Goal: Task Accomplishment & Management: Manage account settings

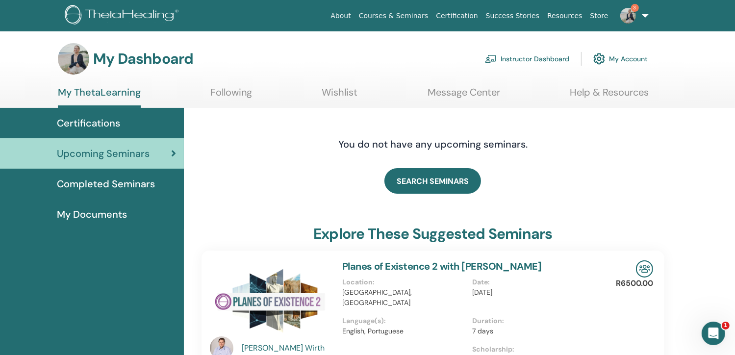
click at [512, 62] on link "Instructor Dashboard" at bounding box center [527, 59] width 84 height 22
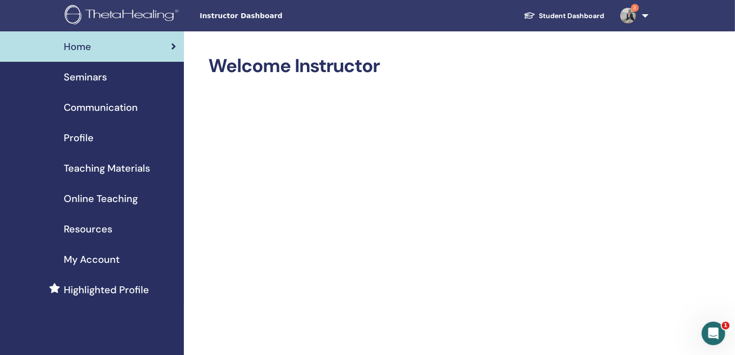
click at [93, 76] on span "Seminars" at bounding box center [85, 77] width 43 height 15
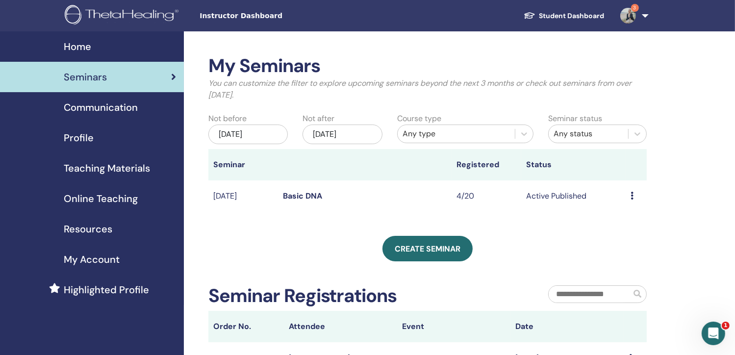
click at [631, 195] on icon at bounding box center [631, 196] width 3 height 8
click at [617, 235] on link "Attendees" at bounding box center [624, 232] width 37 height 10
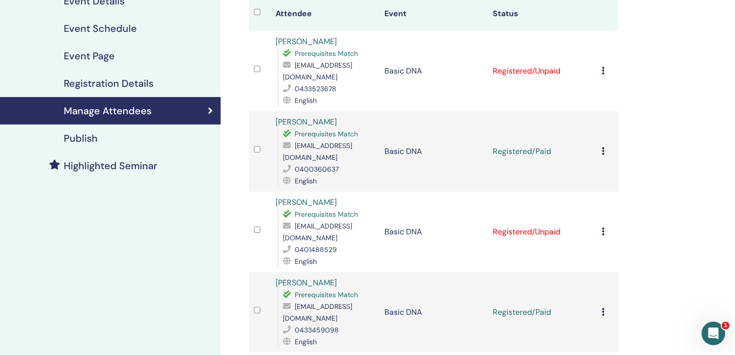
scroll to position [133, 0]
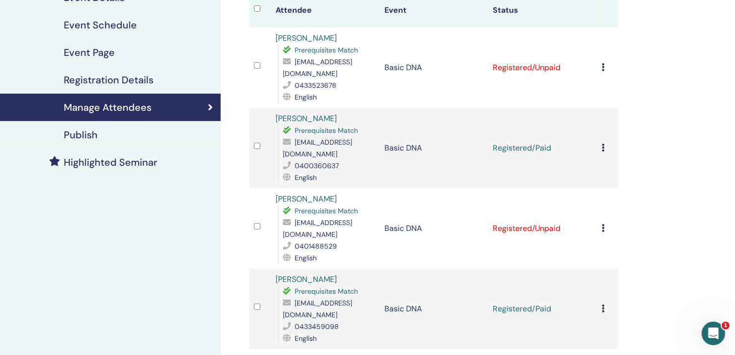
click at [603, 68] on icon at bounding box center [602, 67] width 3 height 8
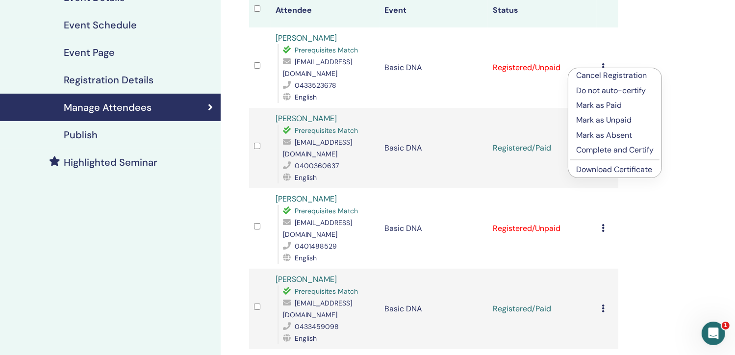
click at [592, 105] on p "Mark as Paid" at bounding box center [614, 105] width 77 height 12
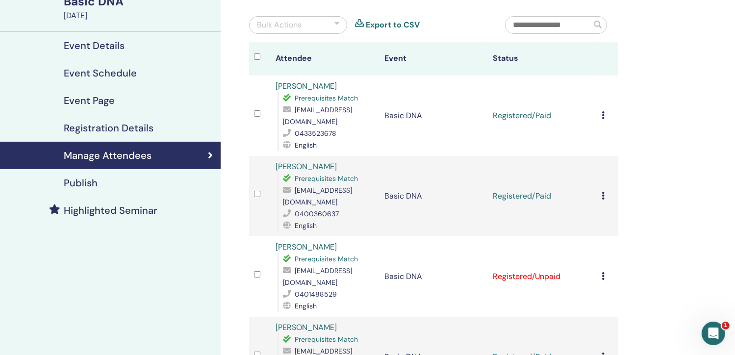
scroll to position [84, 0]
click at [602, 115] on icon at bounding box center [602, 116] width 3 height 8
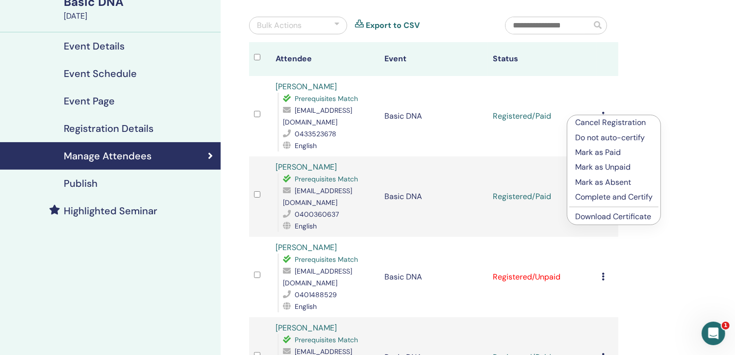
click at [590, 215] on link "Download Certificate" at bounding box center [613, 216] width 76 height 10
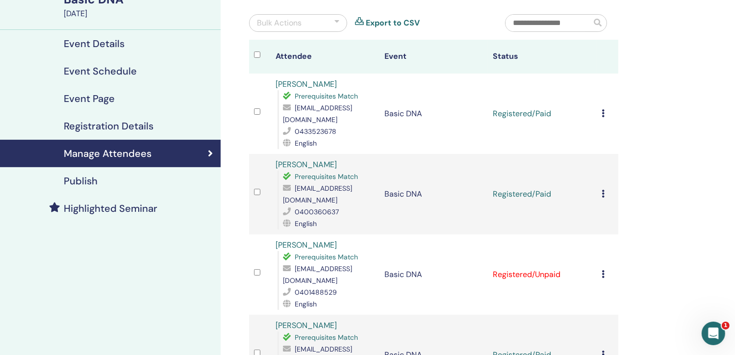
scroll to position [0, 0]
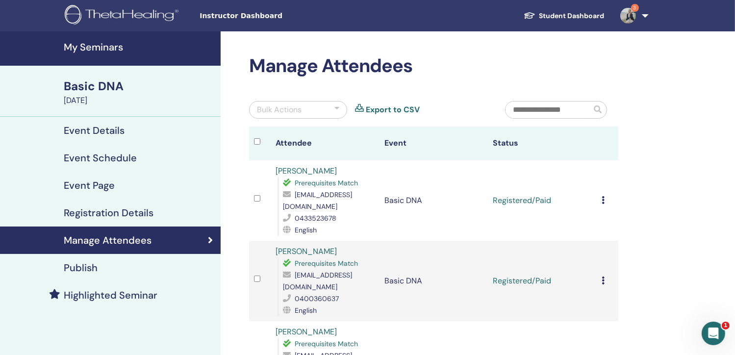
click at [302, 170] on link "Bella Starr" at bounding box center [305, 171] width 61 height 10
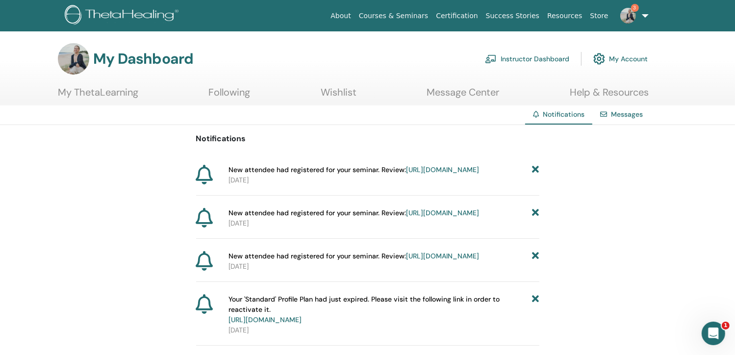
click at [517, 52] on link "Instructor Dashboard" at bounding box center [527, 59] width 84 height 22
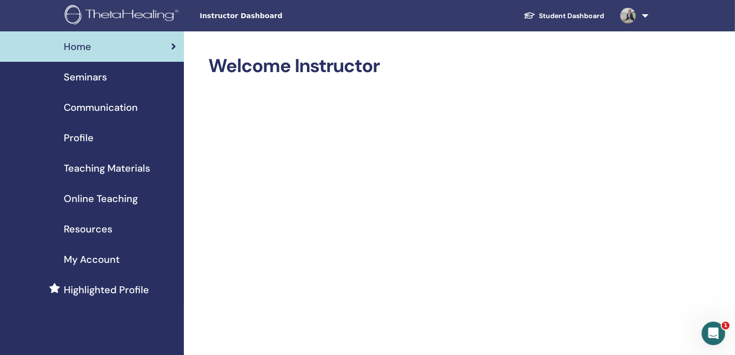
click at [88, 80] on span "Seminars" at bounding box center [85, 77] width 43 height 15
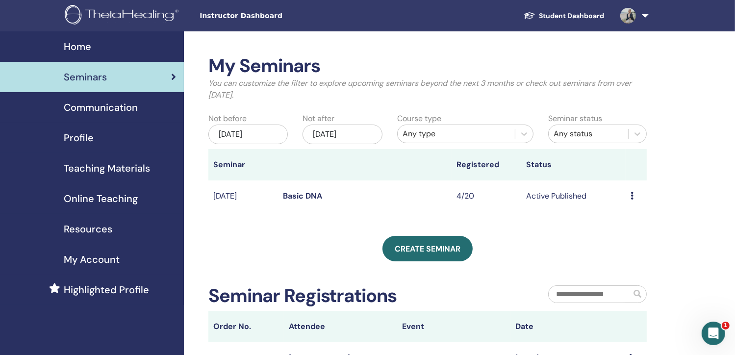
click at [631, 196] on icon at bounding box center [631, 196] width 3 height 8
click at [614, 232] on link "Attendees" at bounding box center [624, 233] width 37 height 10
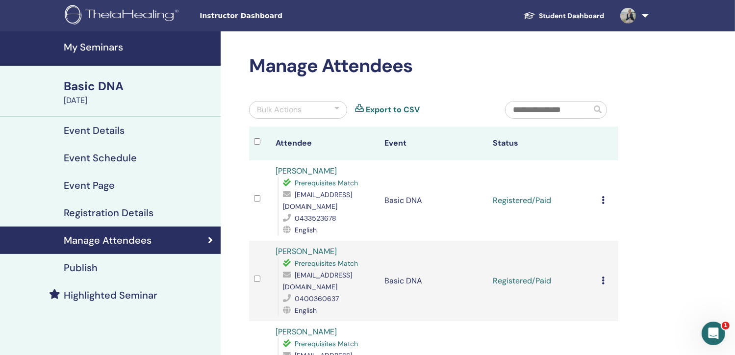
click at [212, 20] on span "Instructor Dashboard" at bounding box center [272, 16] width 147 height 10
click at [96, 49] on h4 "My Seminars" at bounding box center [139, 47] width 151 height 12
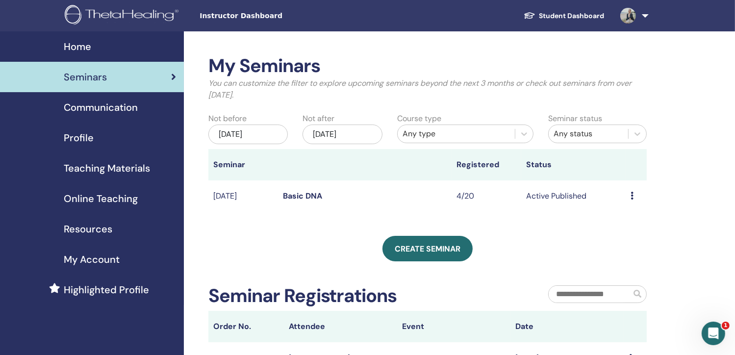
click at [119, 49] on div "Home" at bounding box center [92, 46] width 168 height 15
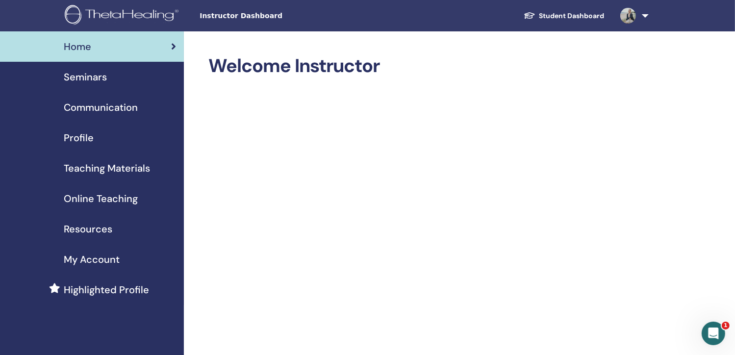
click at [80, 138] on span "Profile" at bounding box center [79, 137] width 30 height 15
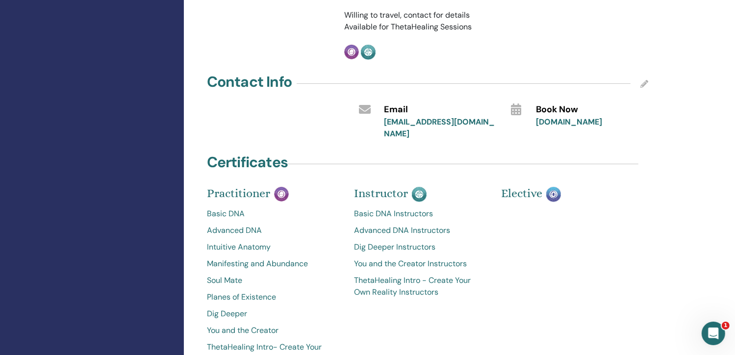
scroll to position [384, 0]
click at [223, 208] on link "Basic DNA" at bounding box center [273, 214] width 132 height 12
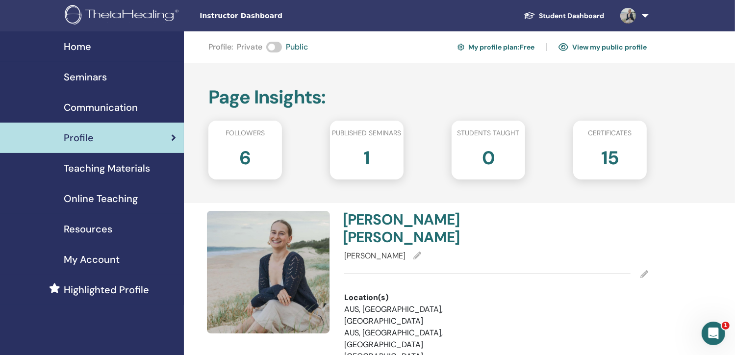
click at [96, 141] on div "Profile" at bounding box center [92, 137] width 168 height 15
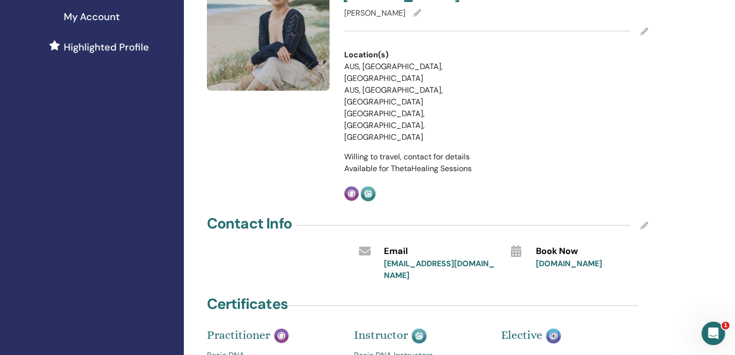
scroll to position [244, 0]
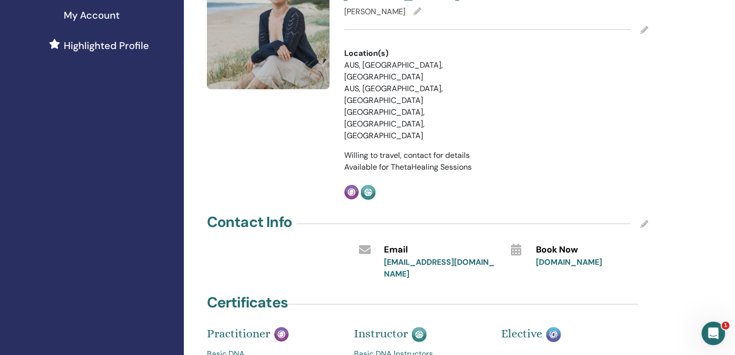
click at [595, 257] on link "[DOMAIN_NAME]" at bounding box center [569, 262] width 66 height 10
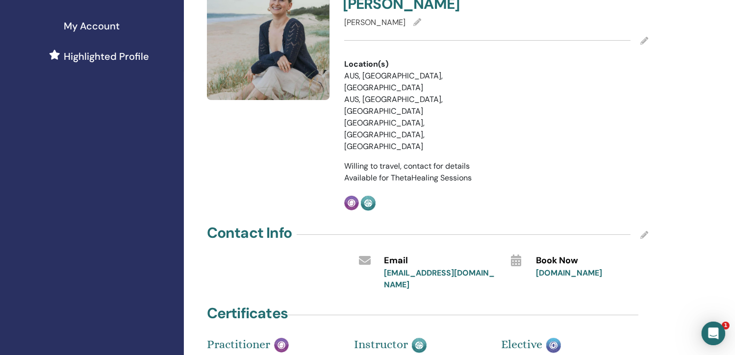
click at [428, 268] on link "[EMAIL_ADDRESS][DOMAIN_NAME]" at bounding box center [439, 279] width 111 height 22
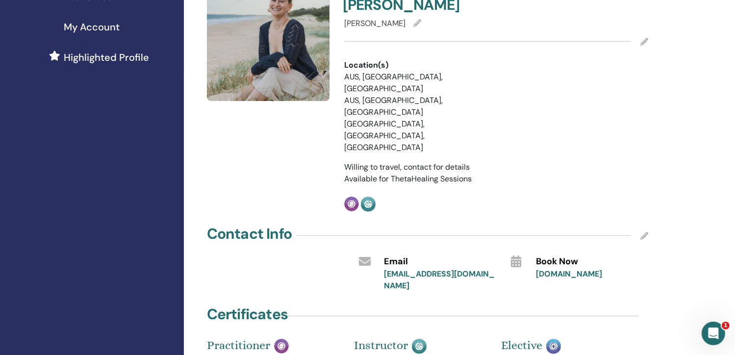
click at [643, 232] on icon at bounding box center [644, 236] width 8 height 8
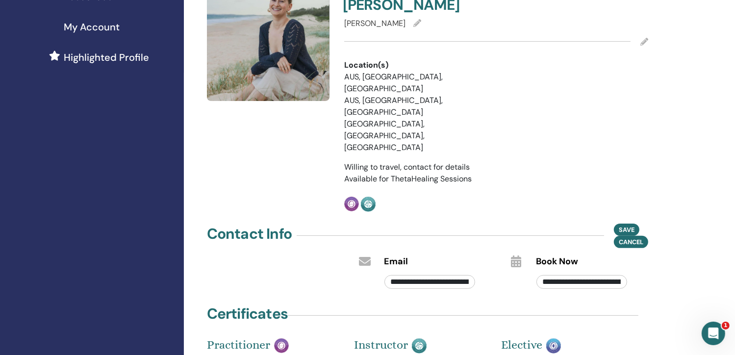
click at [644, 268] on div "**********" at bounding box center [592, 279] width 126 height 23
click at [623, 224] on span "Save" at bounding box center [626, 229] width 16 height 10
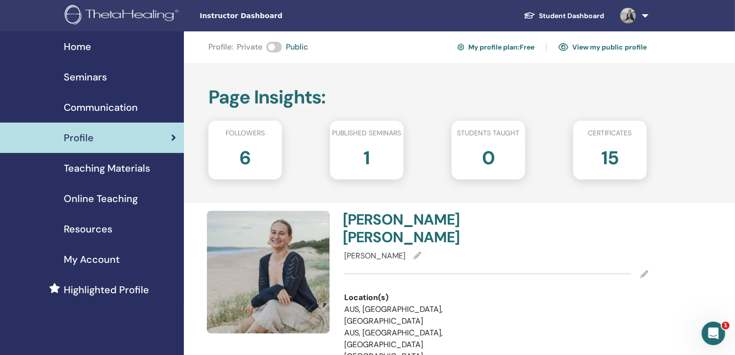
click at [592, 48] on link "View my public profile" at bounding box center [602, 47] width 88 height 16
